Goal: Find specific page/section: Find specific page/section

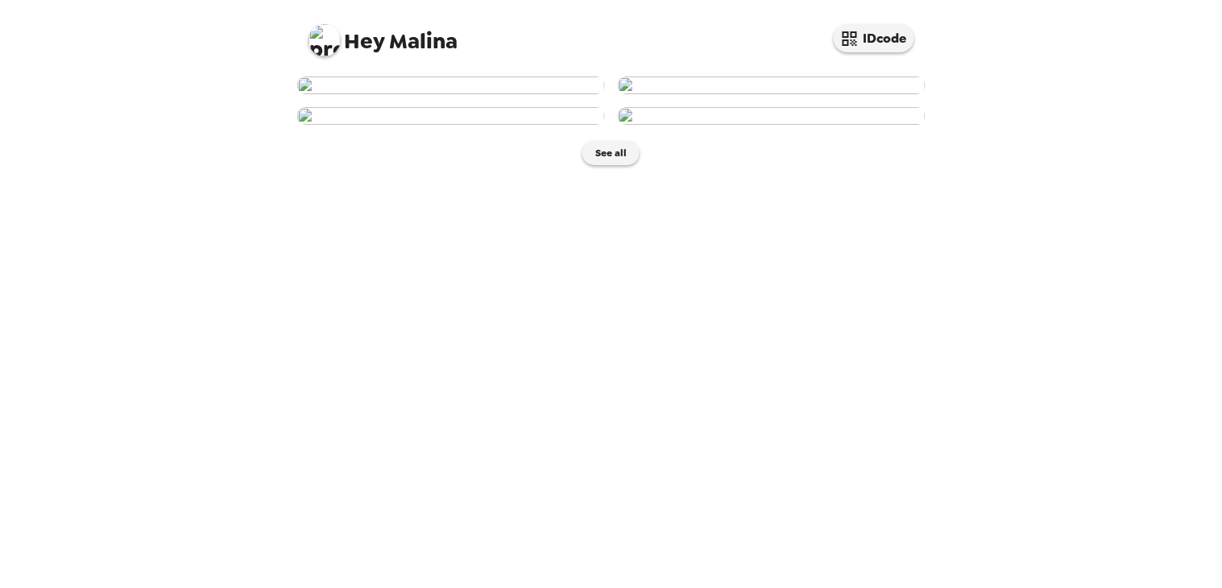
click at [546, 94] on img at bounding box center [451, 86] width 308 height 18
